Goal: Task Accomplishment & Management: Manage account settings

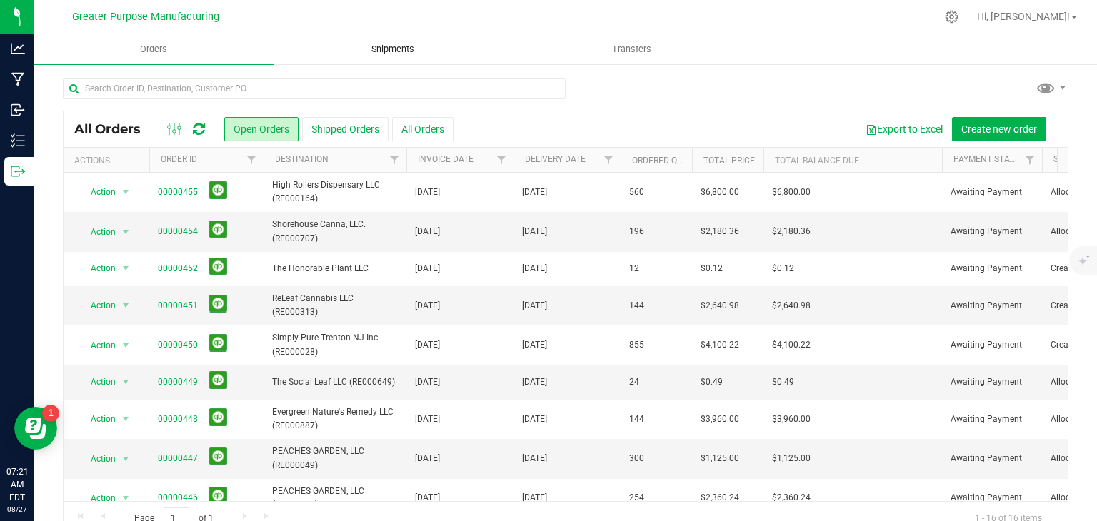
click at [395, 37] on uib-tab-heading "Shipments" at bounding box center [393, 49] width 238 height 29
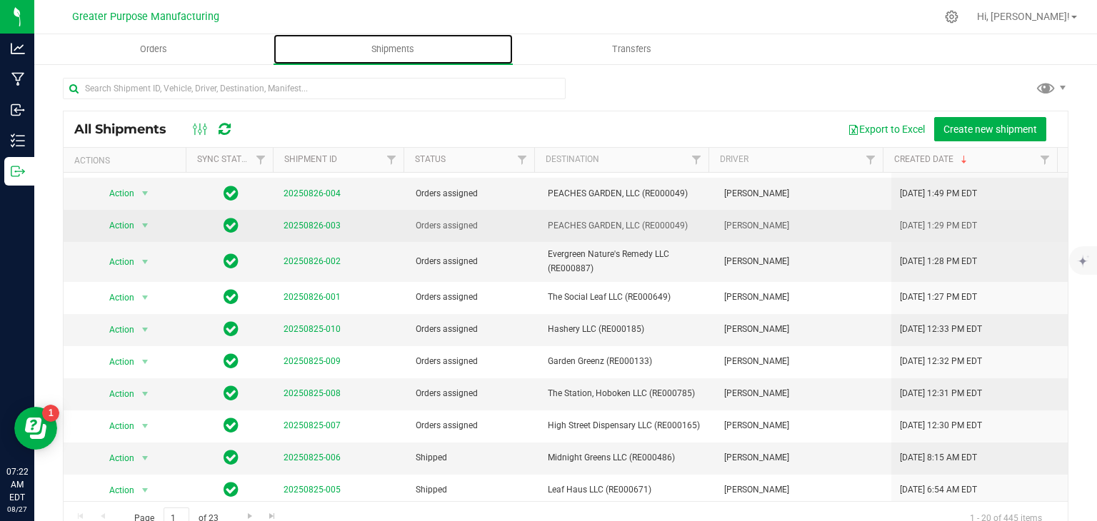
scroll to position [174, 0]
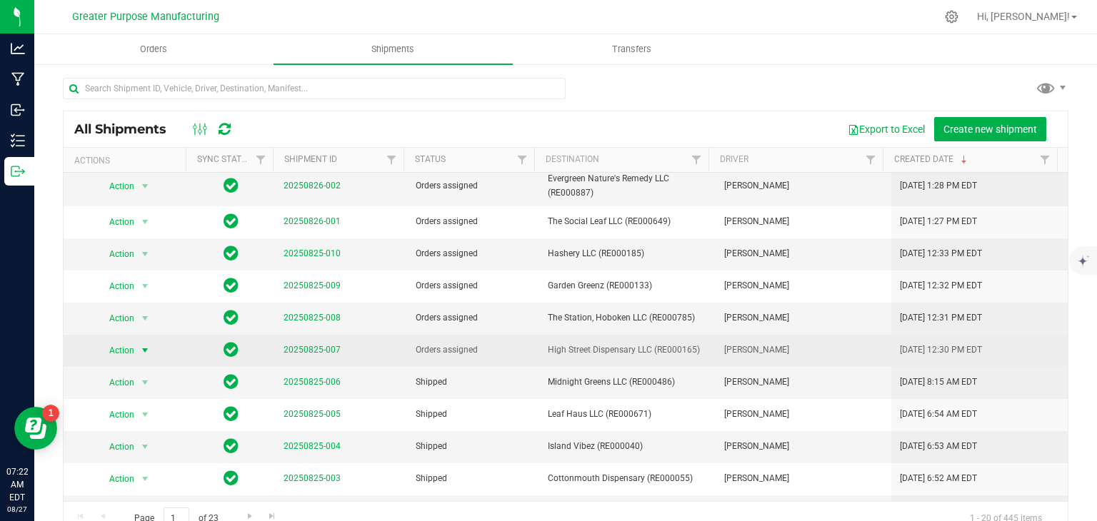
click at [143, 350] on span "select" at bounding box center [144, 350] width 11 height 11
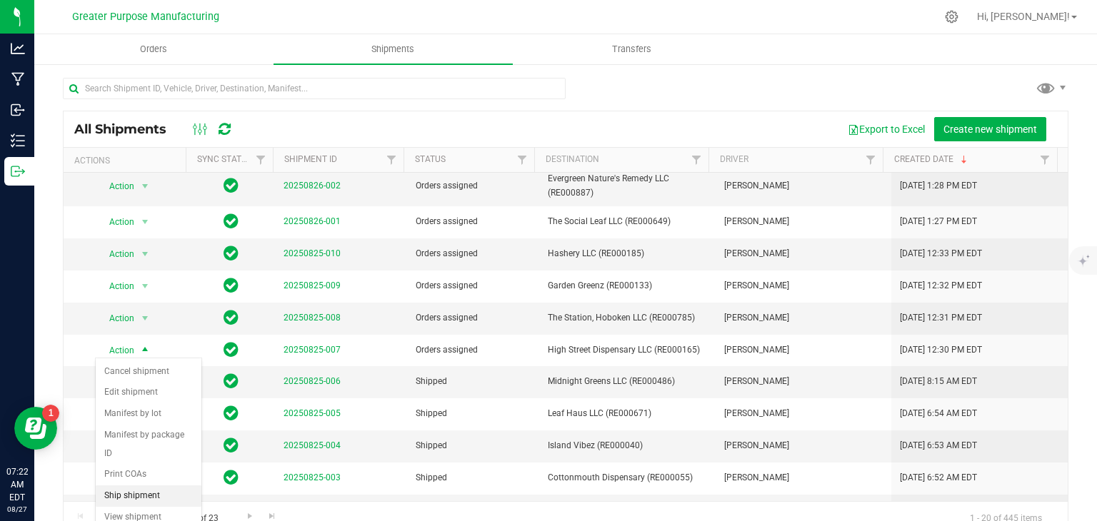
click at [144, 485] on li "Ship shipment" at bounding box center [149, 495] width 106 height 21
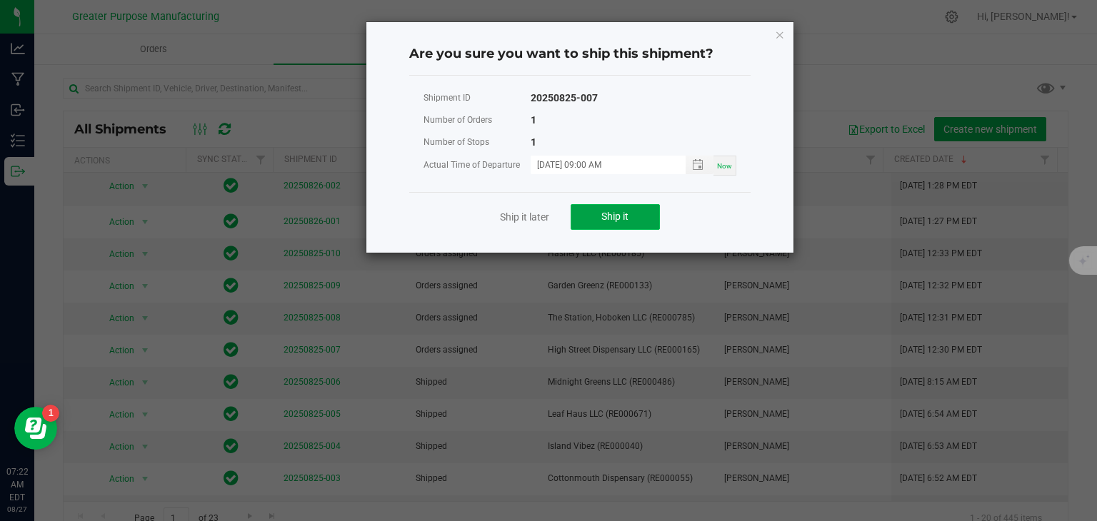
click at [633, 211] on button "Ship it" at bounding box center [614, 217] width 89 height 26
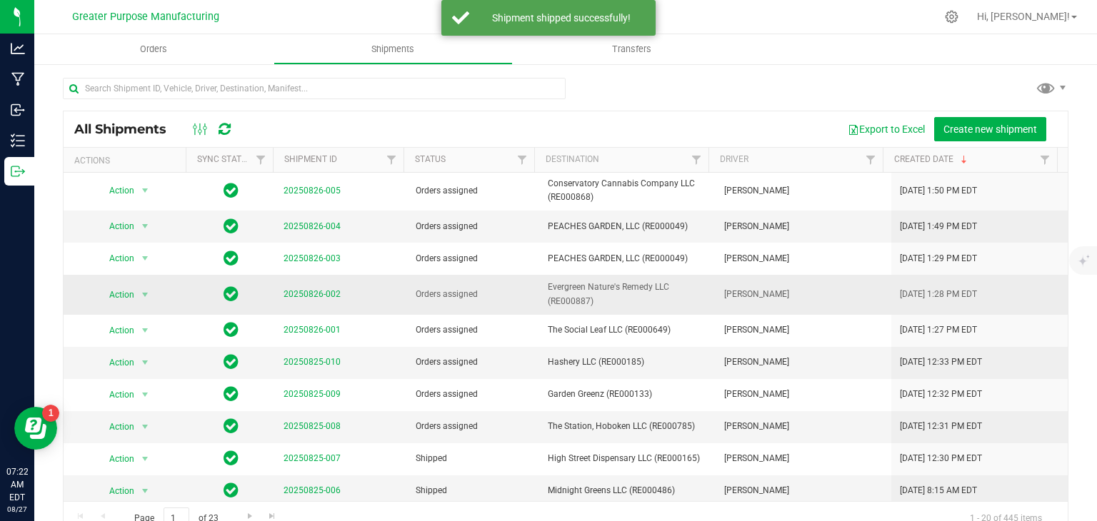
scroll to position [63, 0]
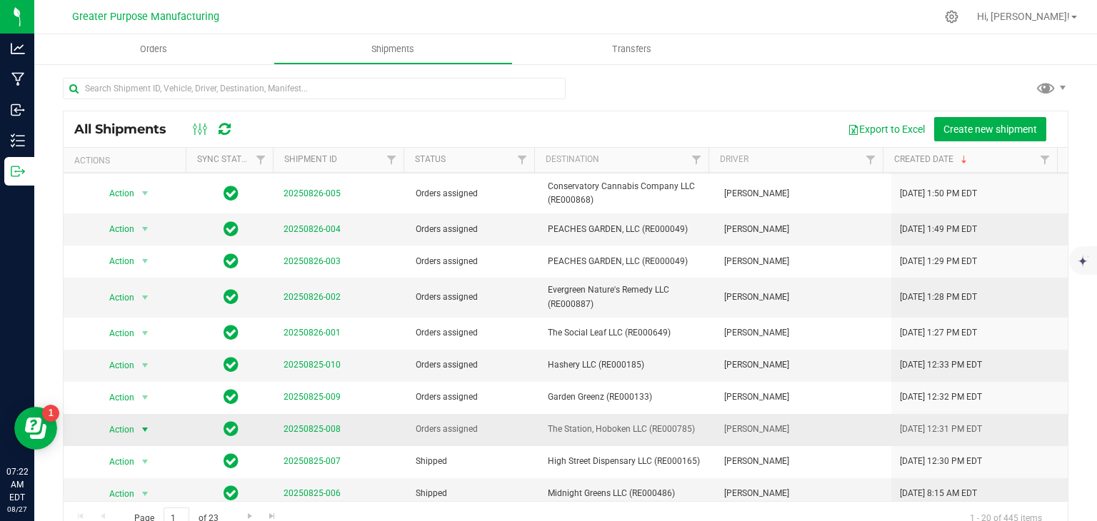
click at [142, 426] on span "select" at bounding box center [144, 429] width 11 height 11
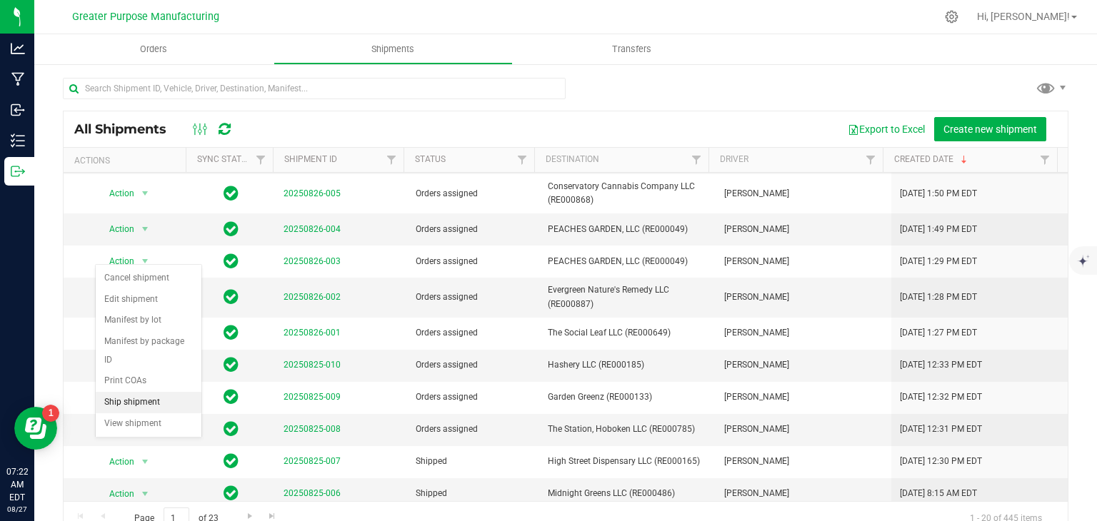
click at [136, 392] on li "Ship shipment" at bounding box center [149, 402] width 106 height 21
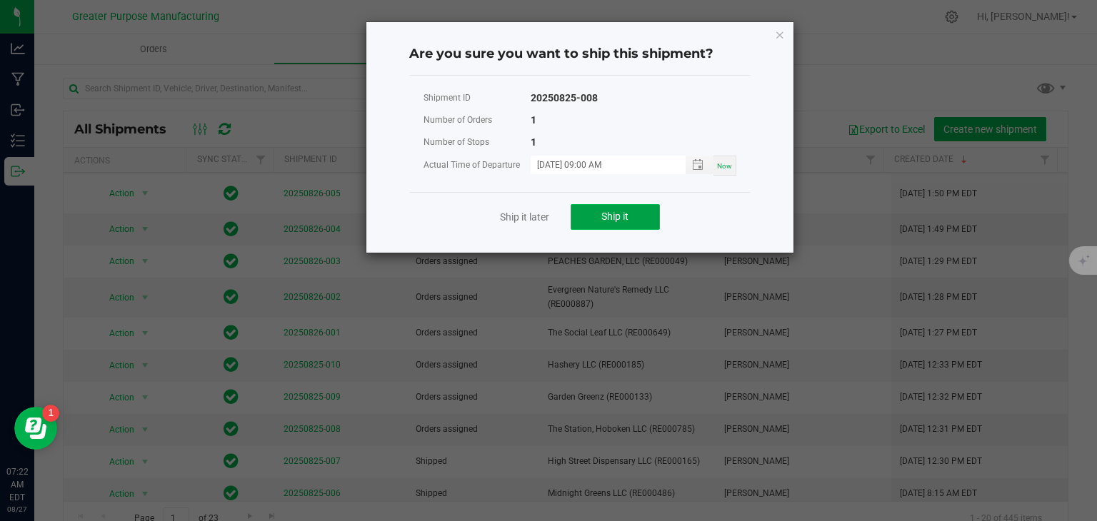
click at [595, 223] on button "Ship it" at bounding box center [614, 217] width 89 height 26
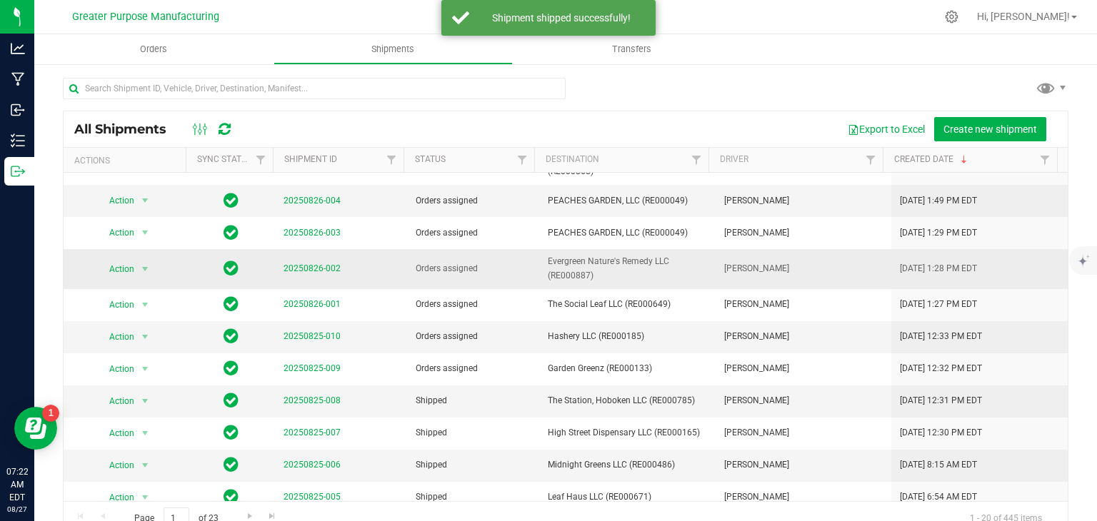
scroll to position [93, 0]
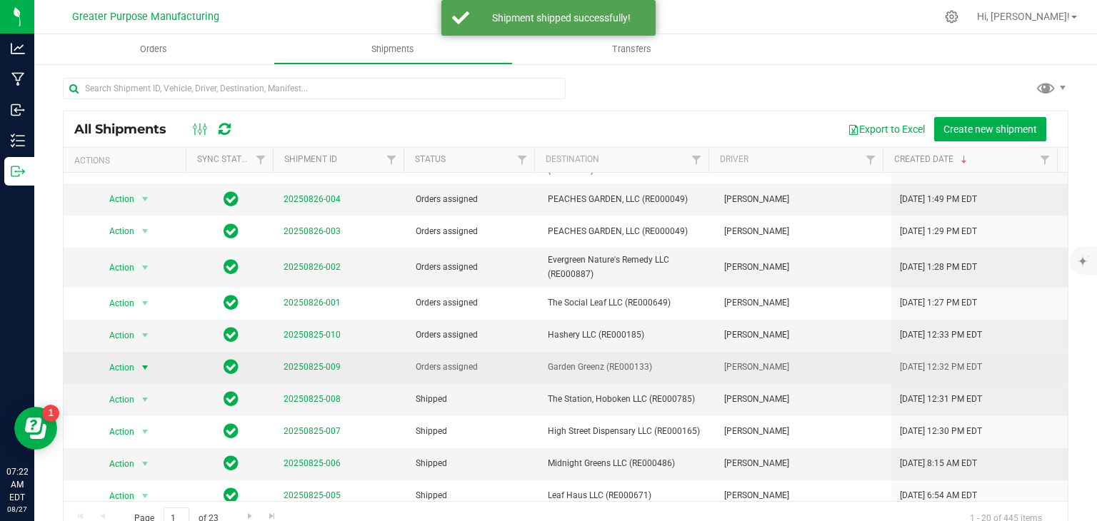
click at [133, 363] on span "Action" at bounding box center [115, 368] width 39 height 20
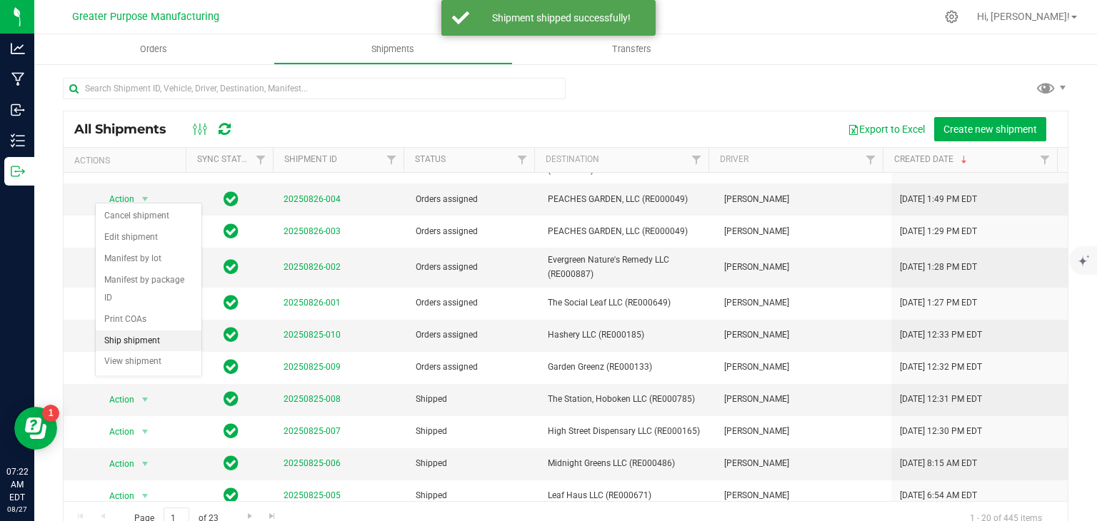
click at [140, 331] on li "Ship shipment" at bounding box center [149, 341] width 106 height 21
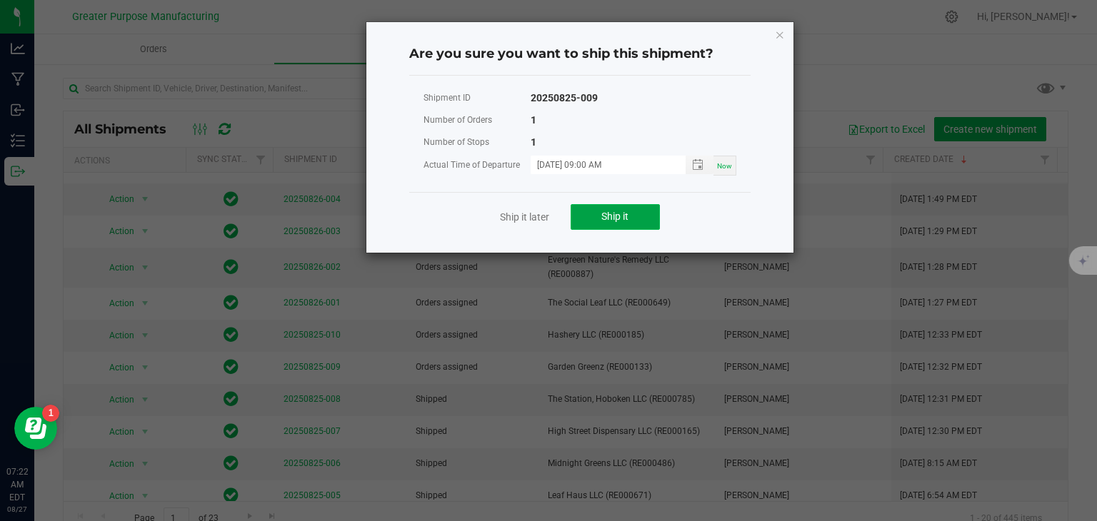
click at [601, 221] on span "Ship it" at bounding box center [614, 216] width 27 height 11
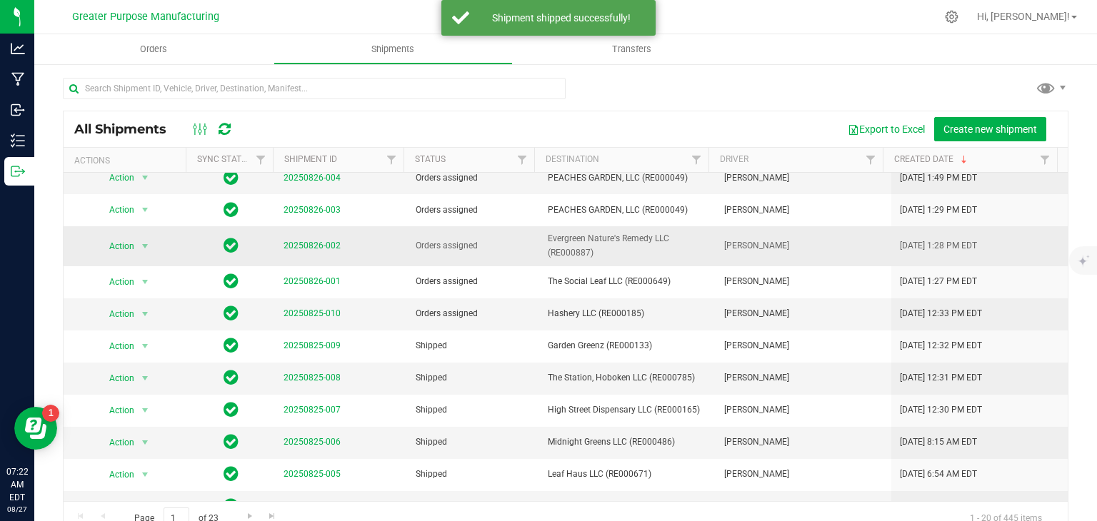
scroll to position [114, 0]
click at [143, 311] on span "select" at bounding box center [144, 313] width 11 height 11
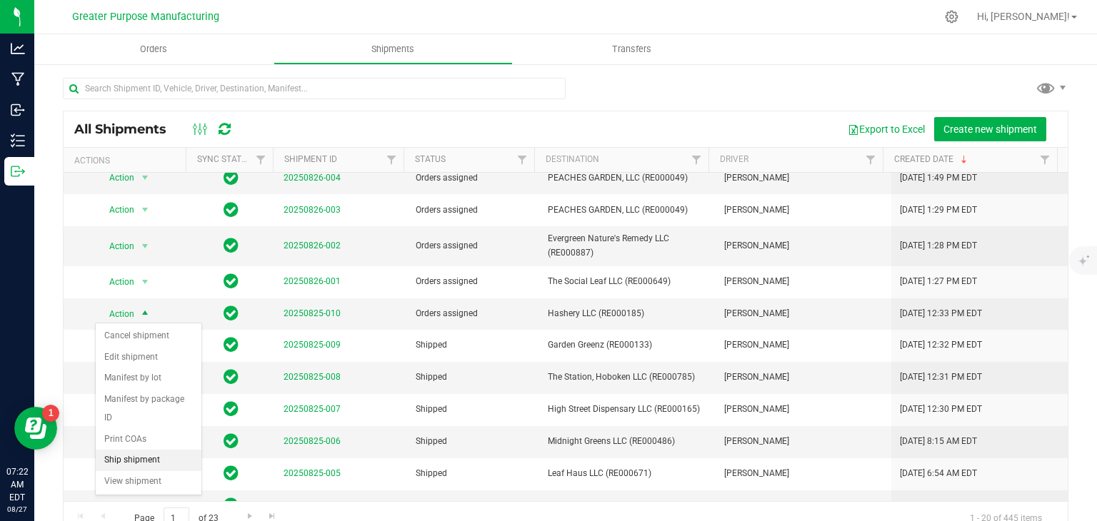
click at [126, 450] on li "Ship shipment" at bounding box center [149, 460] width 106 height 21
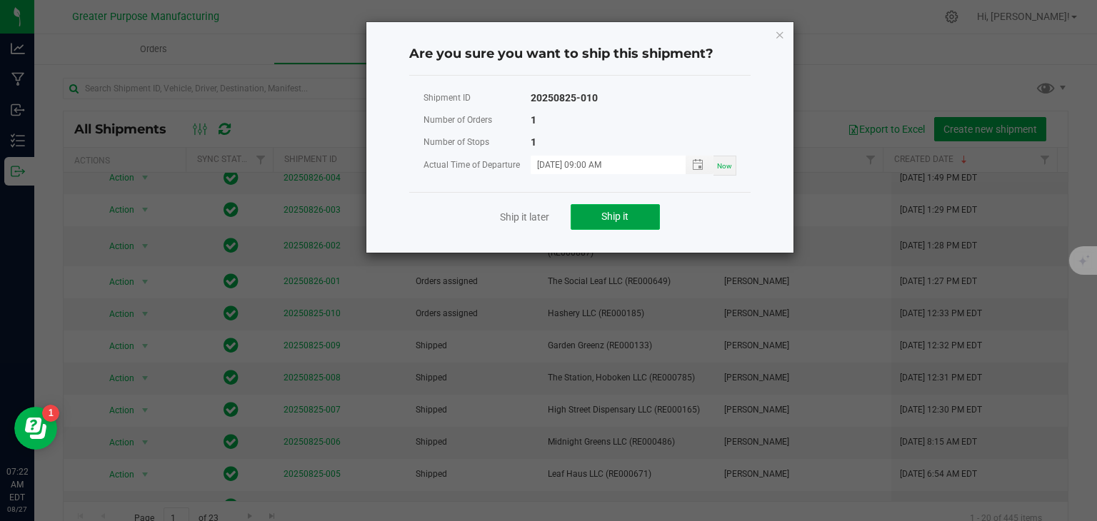
click at [625, 218] on span "Ship it" at bounding box center [614, 216] width 27 height 11
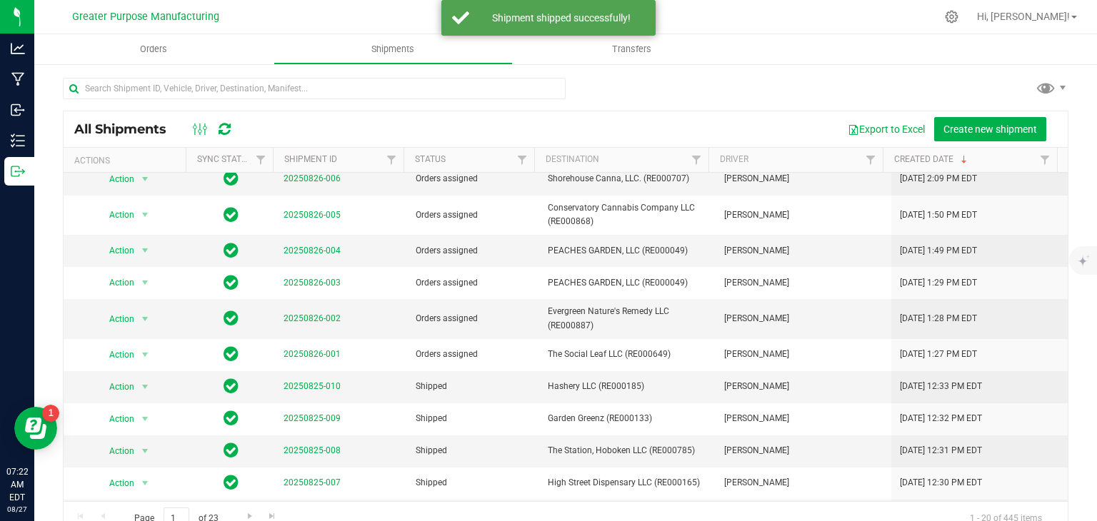
scroll to position [0, 0]
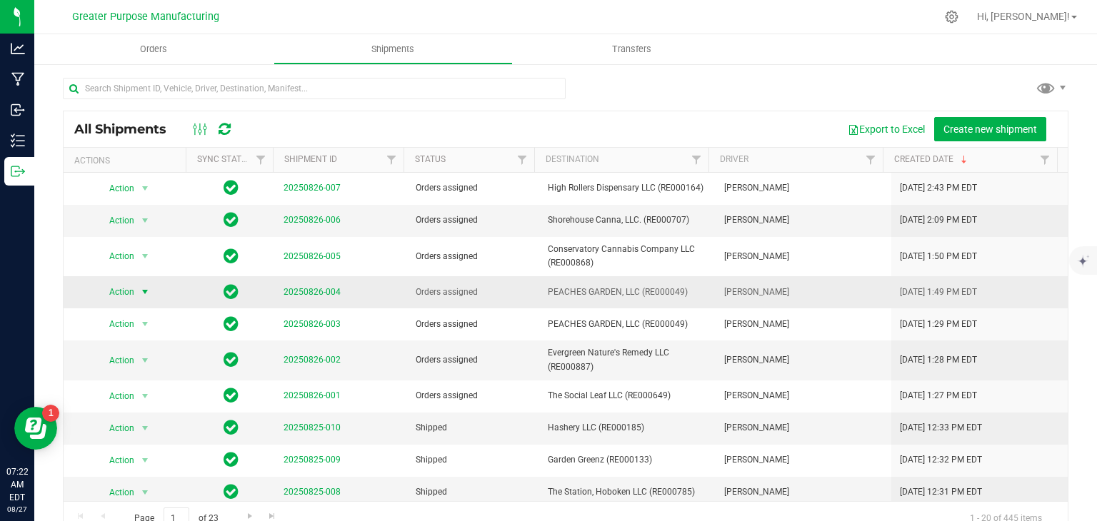
click at [148, 294] on span "select" at bounding box center [144, 291] width 11 height 11
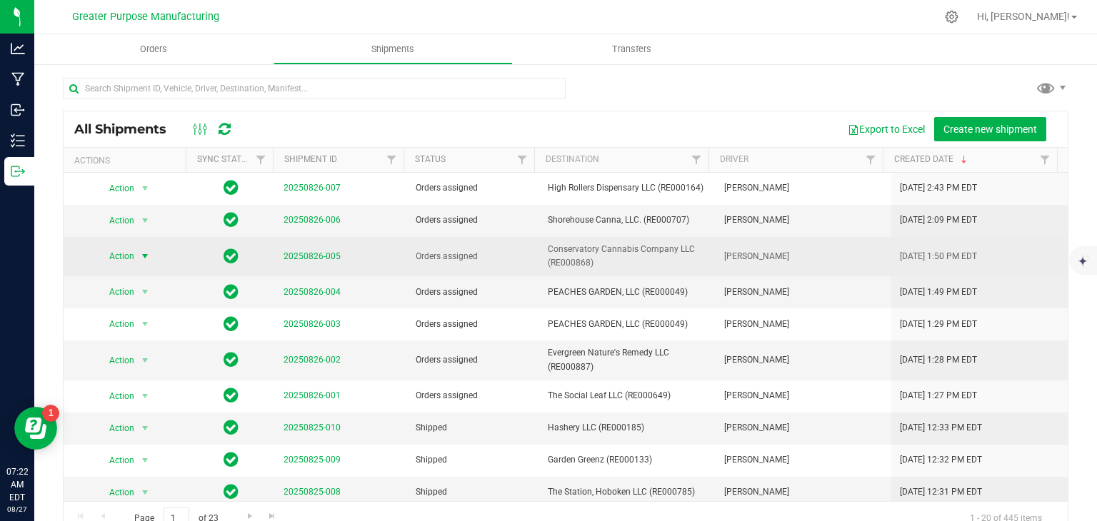
click at [136, 255] on span "select" at bounding box center [145, 256] width 18 height 20
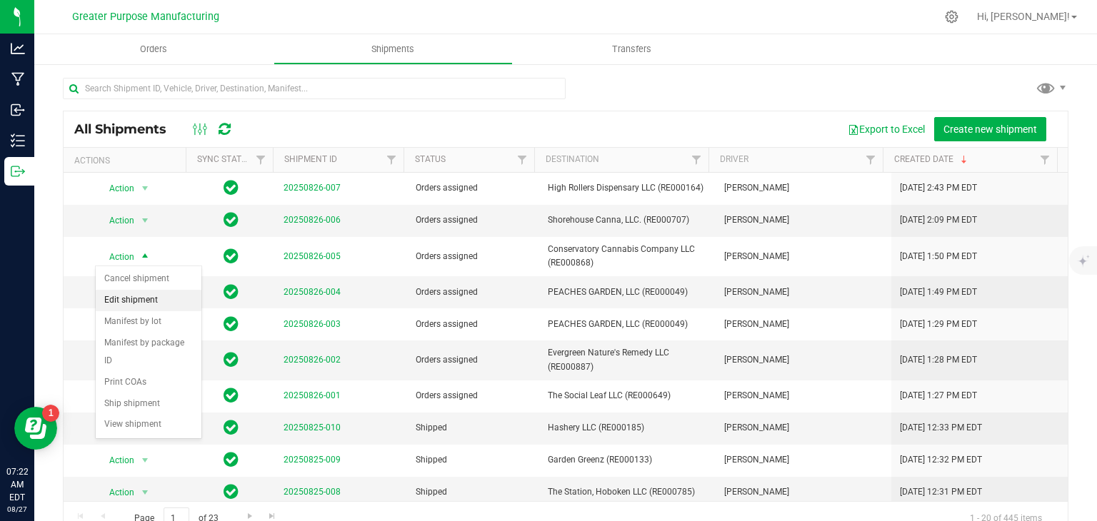
click at [124, 296] on li "Edit shipment" at bounding box center [149, 300] width 106 height 21
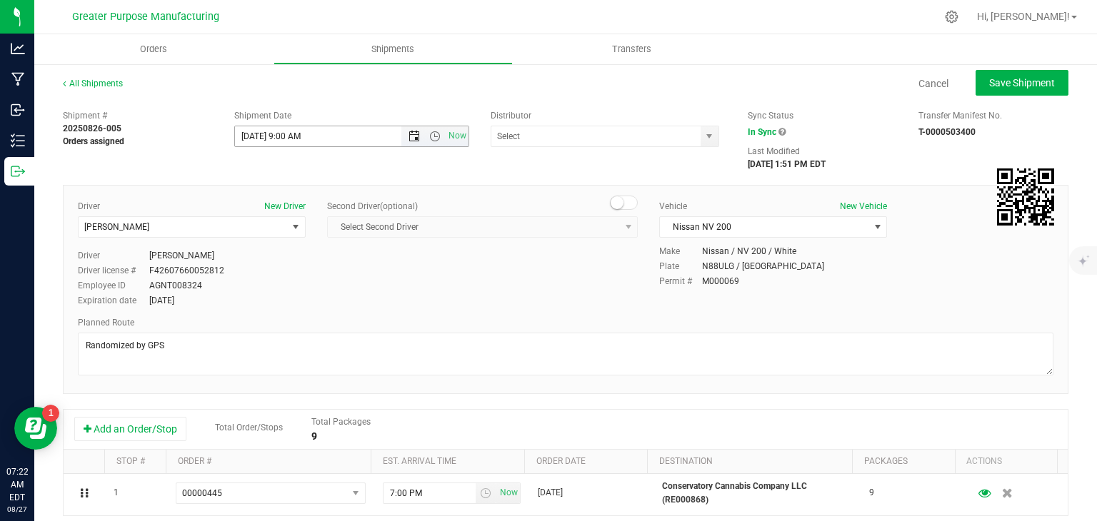
click at [408, 138] on span "Open the date view" at bounding box center [413, 136] width 11 height 11
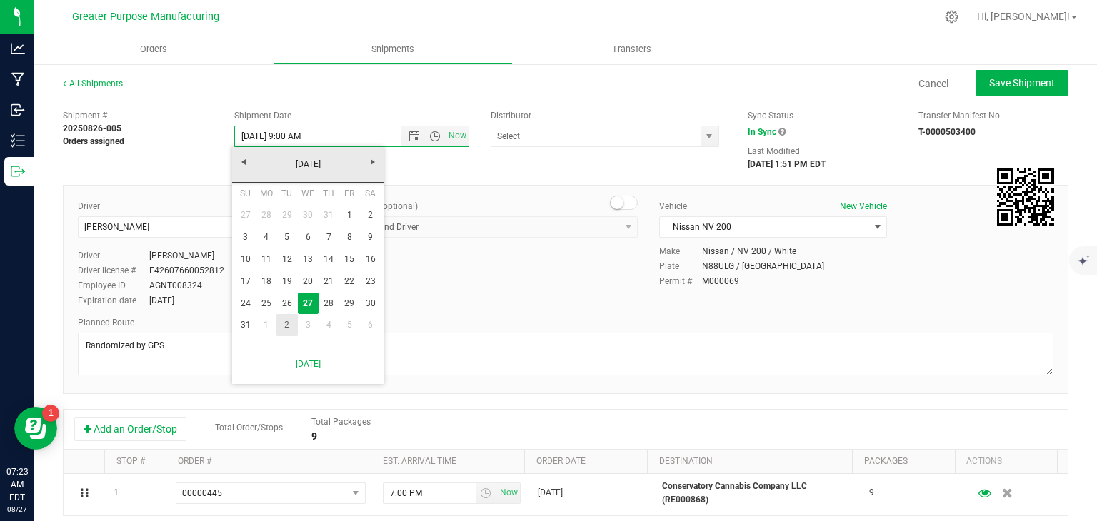
click at [284, 329] on link "2" at bounding box center [286, 325] width 21 height 22
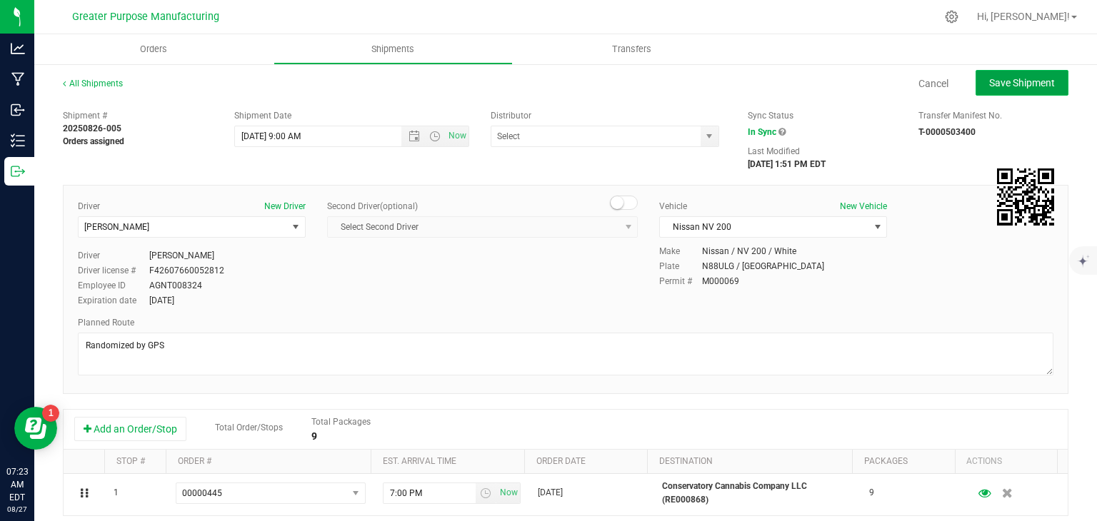
click at [1008, 77] on span "Save Shipment" at bounding box center [1022, 82] width 66 height 11
type input "[DATE] 1:00 PM"
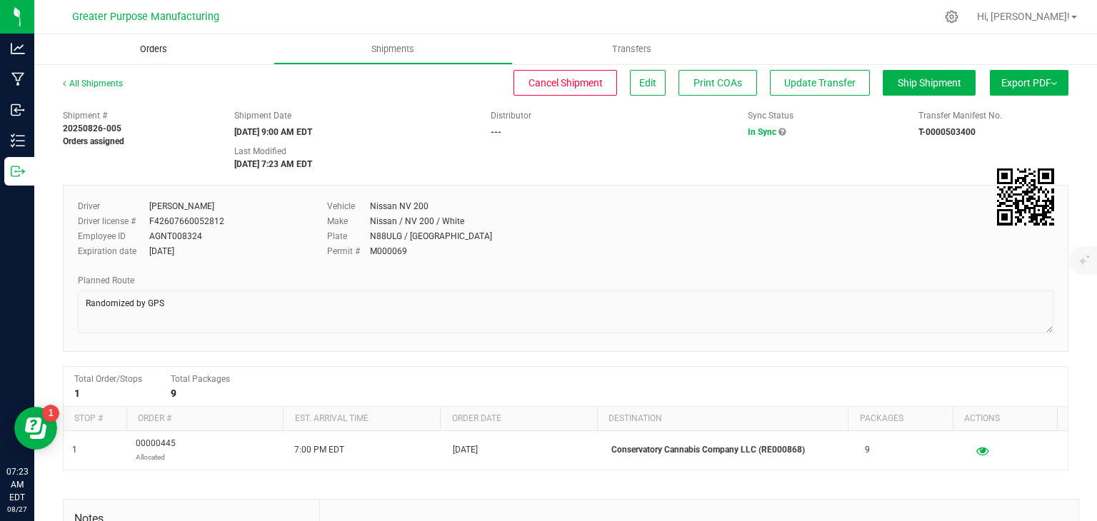
click at [154, 51] on span "Orders" at bounding box center [154, 49] width 66 height 13
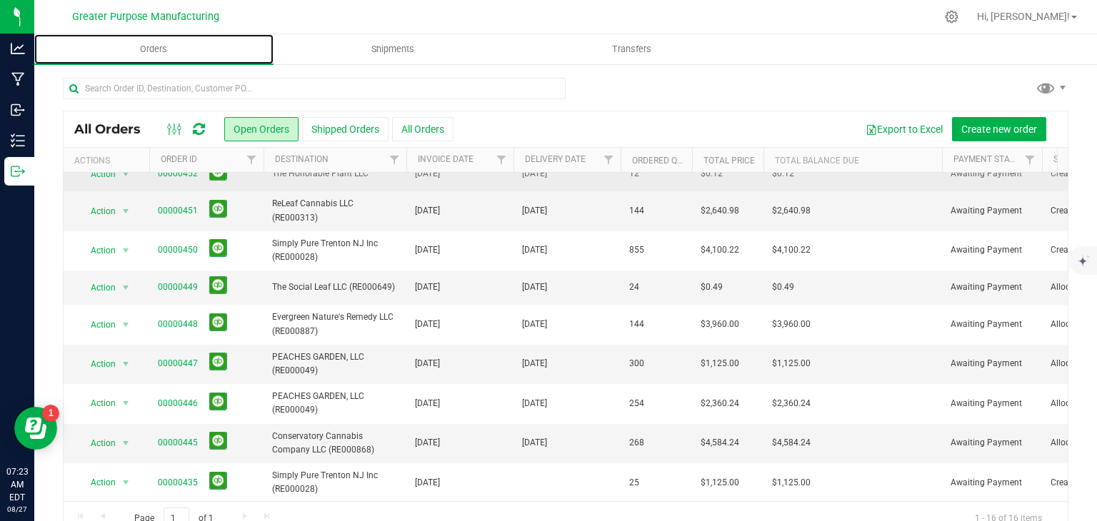
scroll to position [296, 0]
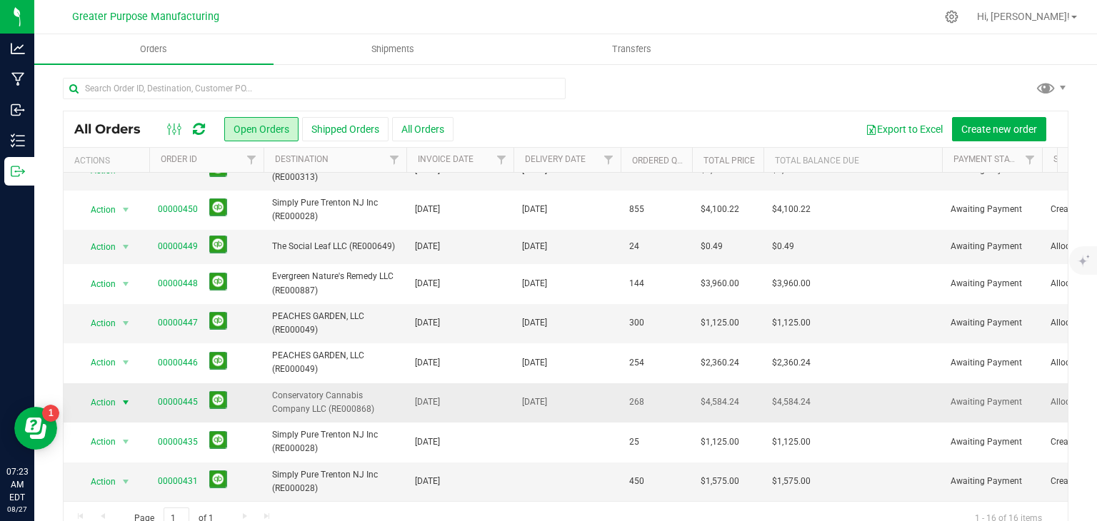
click at [120, 397] on span "select" at bounding box center [125, 402] width 11 height 11
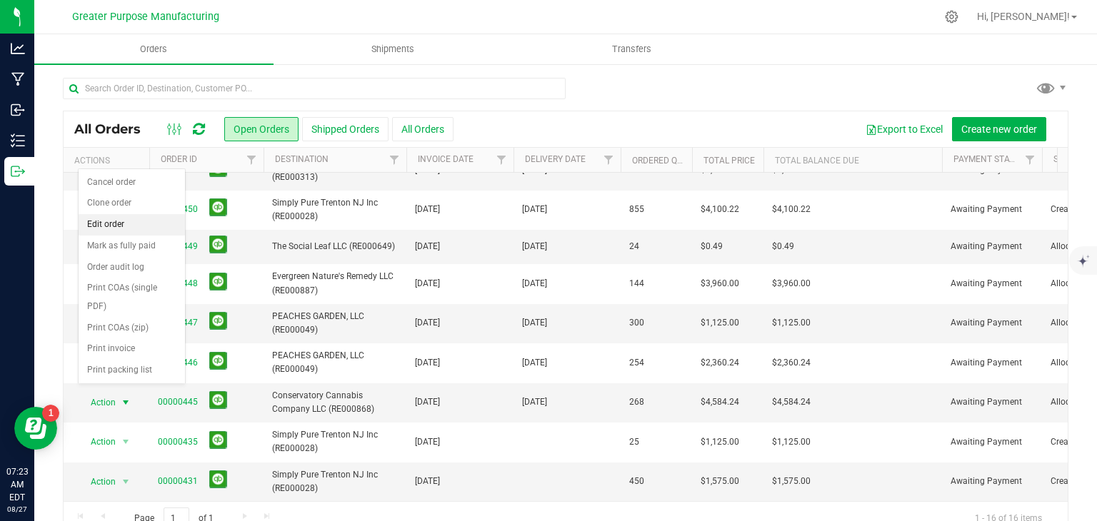
click at [112, 221] on li "Edit order" at bounding box center [132, 224] width 106 height 21
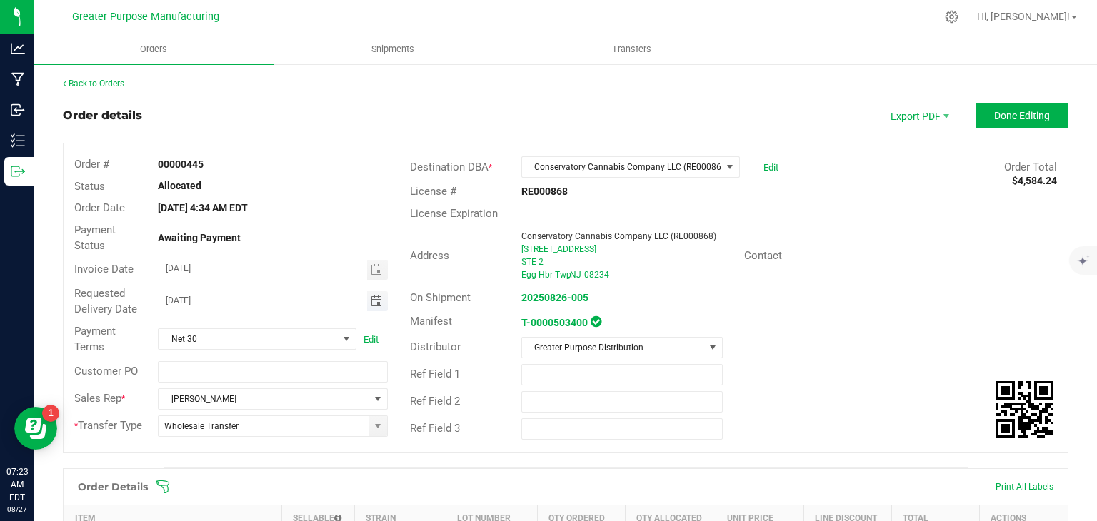
click at [371, 298] on span "Toggle calendar" at bounding box center [376, 301] width 11 height 11
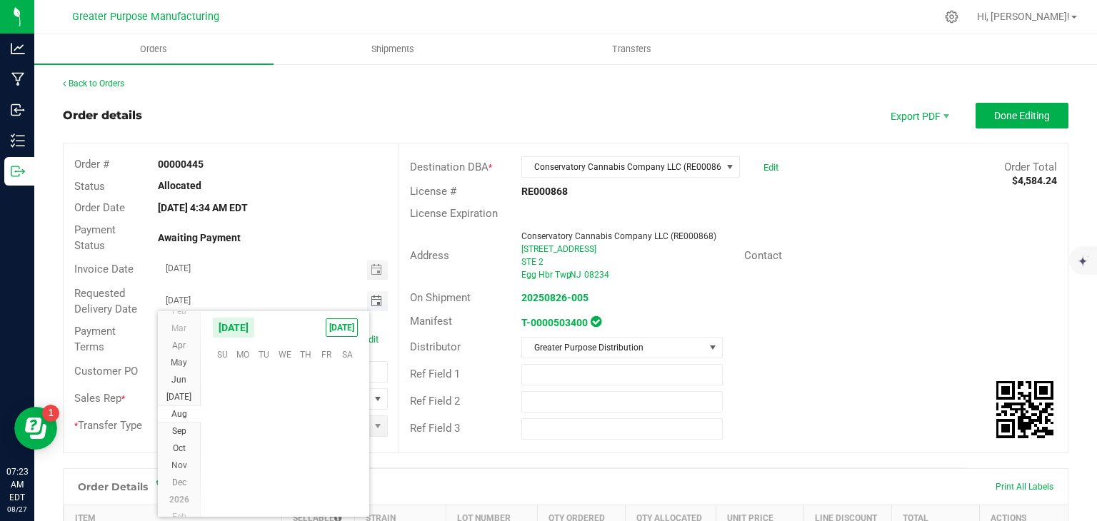
scroll to position [231435, 0]
click at [261, 486] on td at bounding box center [263, 486] width 21 height 22
click at [255, 328] on span "[DATE]" at bounding box center [233, 327] width 43 height 21
click at [315, 381] on span "Sep" at bounding box center [313, 387] width 29 height 29
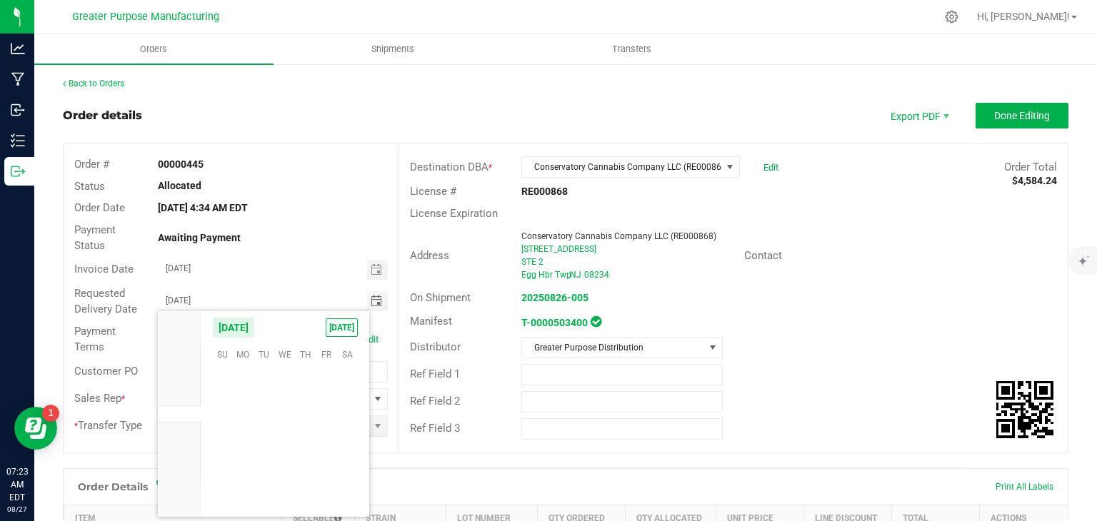
scroll to position [231589, 0]
click at [259, 375] on span "2" at bounding box center [263, 377] width 21 height 22
click at [373, 302] on span "Toggle calendar" at bounding box center [376, 301] width 11 height 11
click at [286, 376] on span "3" at bounding box center [284, 377] width 21 height 22
type input "[DATE]"
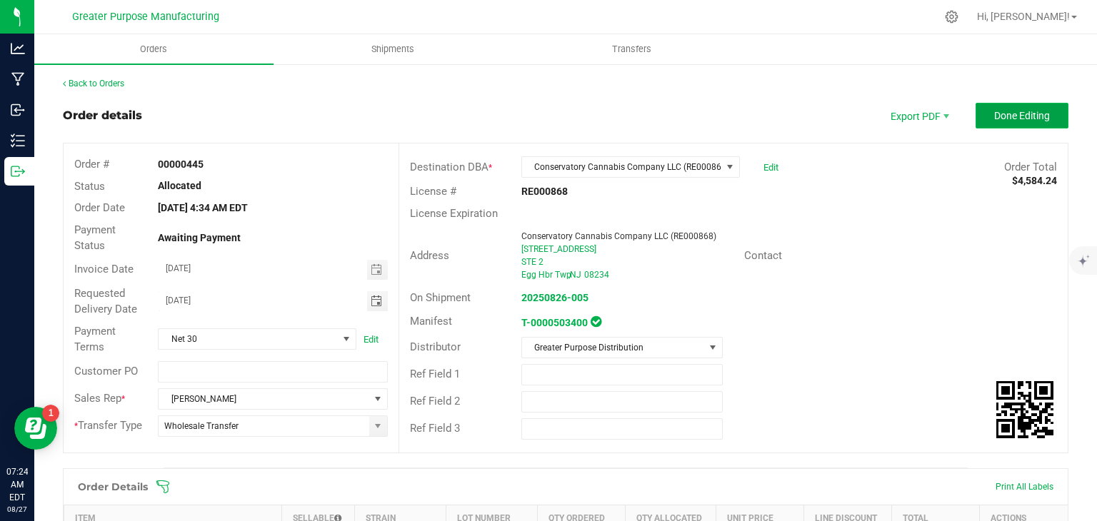
click at [995, 111] on span "Done Editing" at bounding box center [1022, 115] width 56 height 11
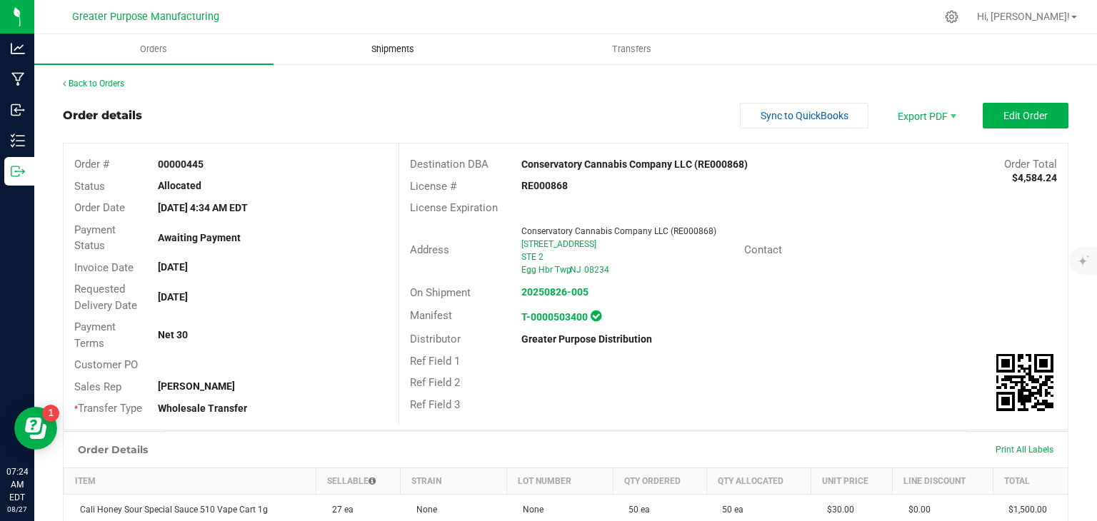
click at [384, 61] on uib-tab-heading "Shipments" at bounding box center [393, 49] width 238 height 29
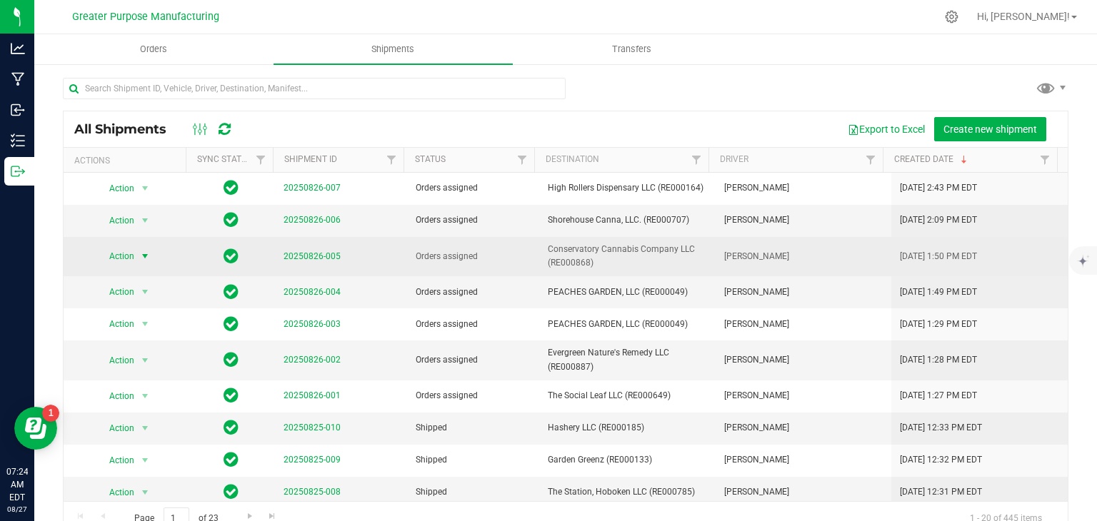
click at [136, 256] on span "select" at bounding box center [145, 256] width 18 height 20
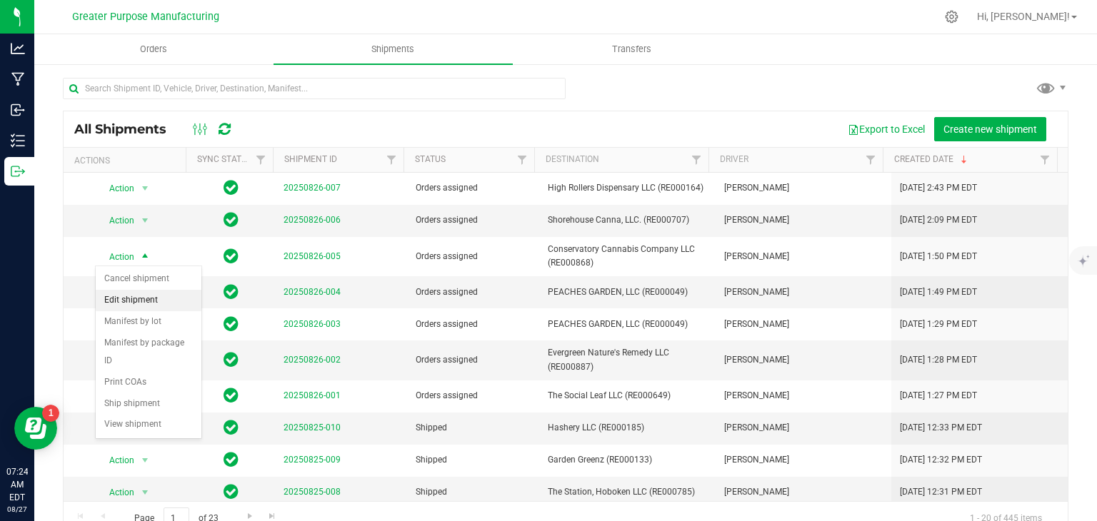
click at [127, 306] on li "Edit shipment" at bounding box center [149, 300] width 106 height 21
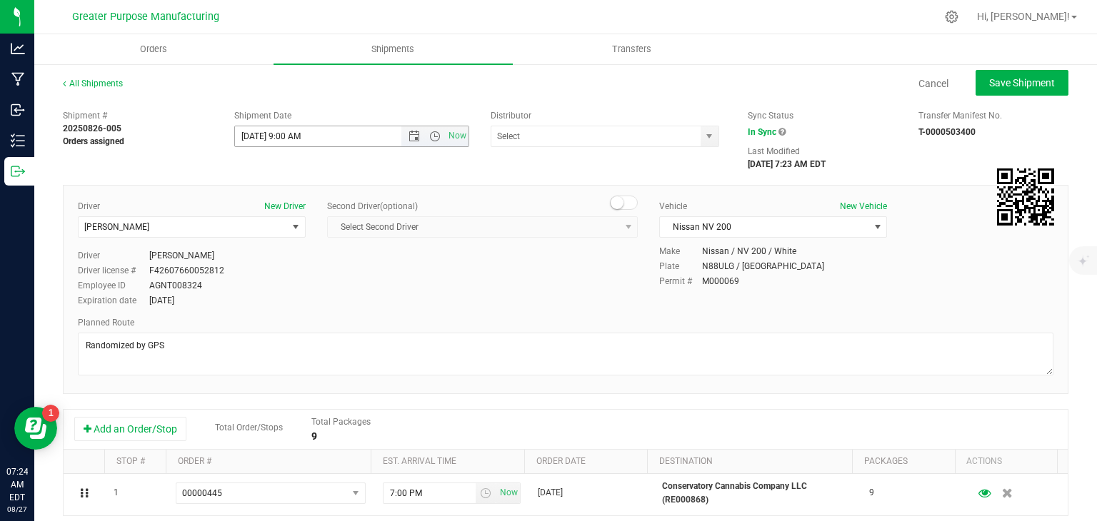
click at [366, 132] on input "[DATE] 9:00 AM" at bounding box center [330, 136] width 191 height 20
click at [411, 134] on span "Open the date view" at bounding box center [413, 136] width 11 height 11
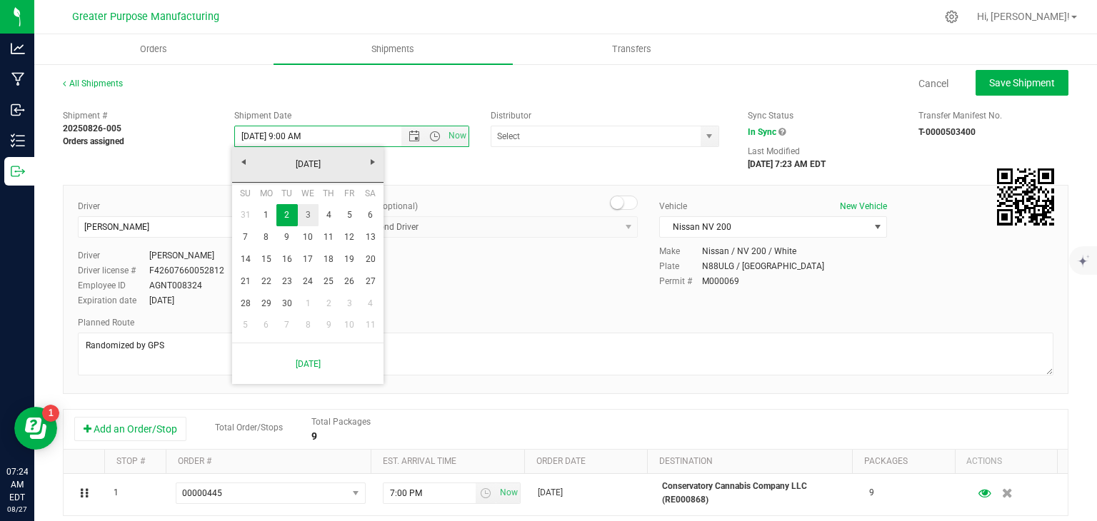
click at [306, 219] on link "3" at bounding box center [308, 215] width 21 height 22
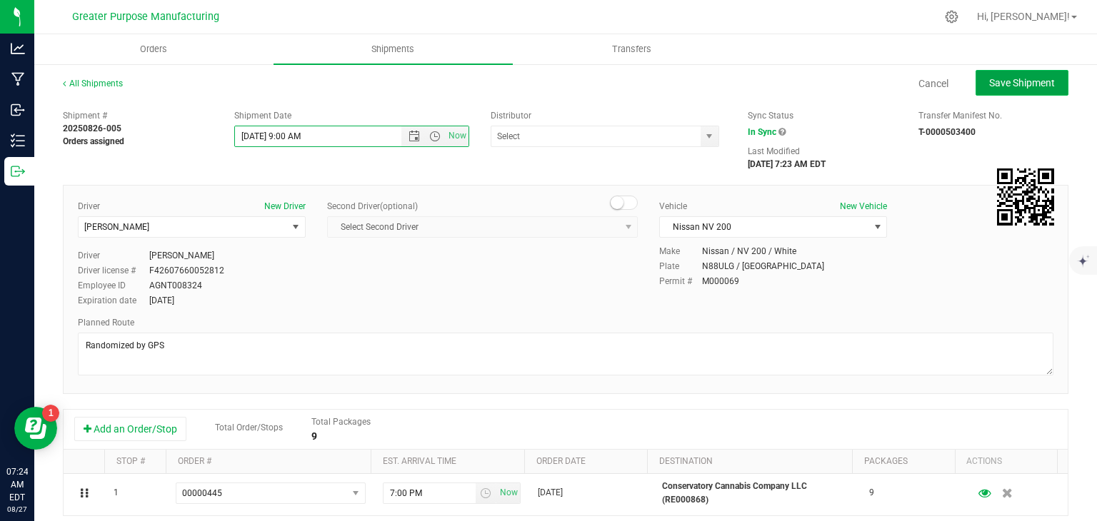
click at [1030, 86] on span "Save Shipment" at bounding box center [1022, 82] width 66 height 11
type input "[DATE] 1:00 PM"
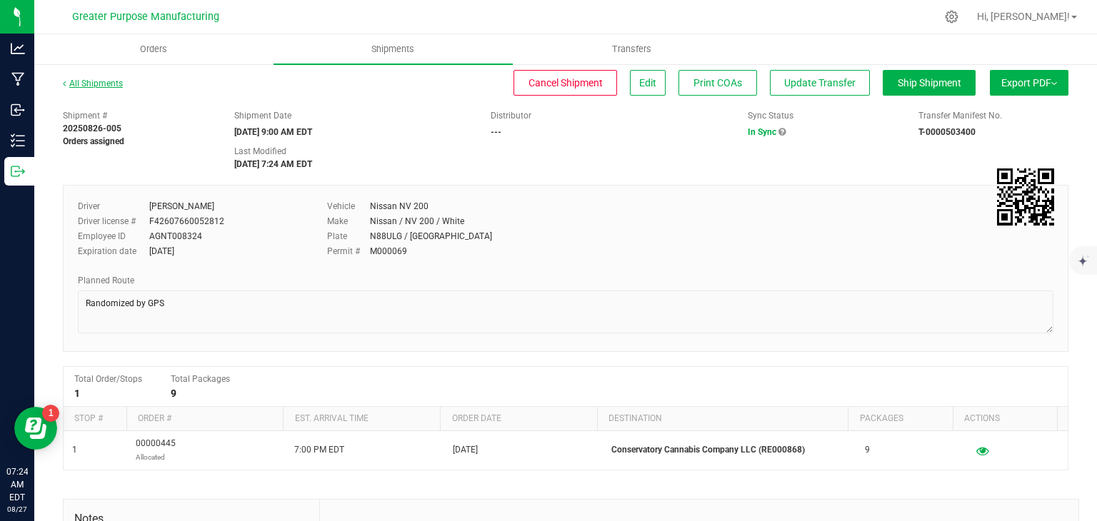
click at [100, 84] on link "All Shipments" at bounding box center [93, 84] width 60 height 10
